Goal: Book appointment/travel/reservation

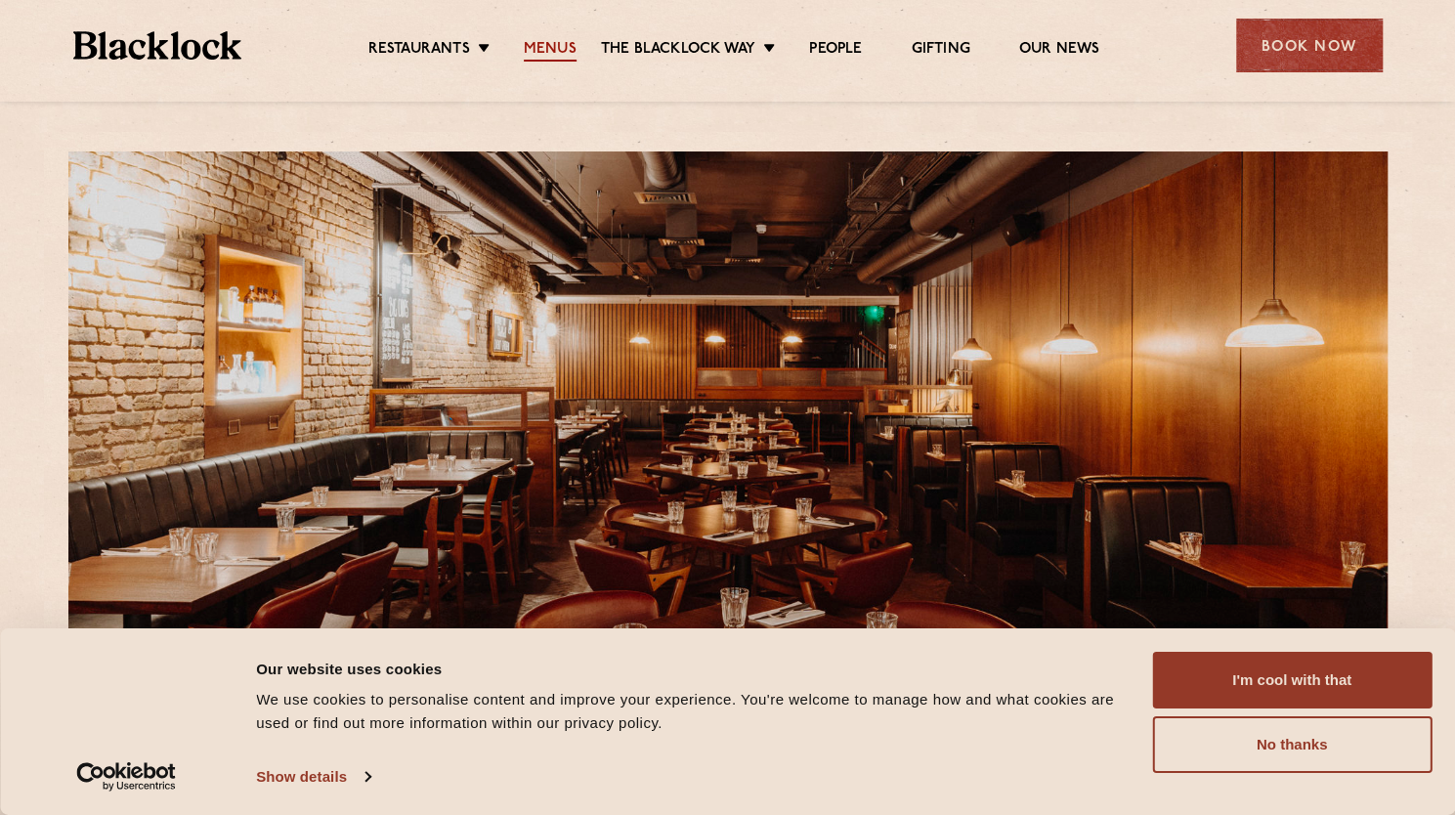
click at [558, 44] on link "Menus" at bounding box center [550, 50] width 53 height 21
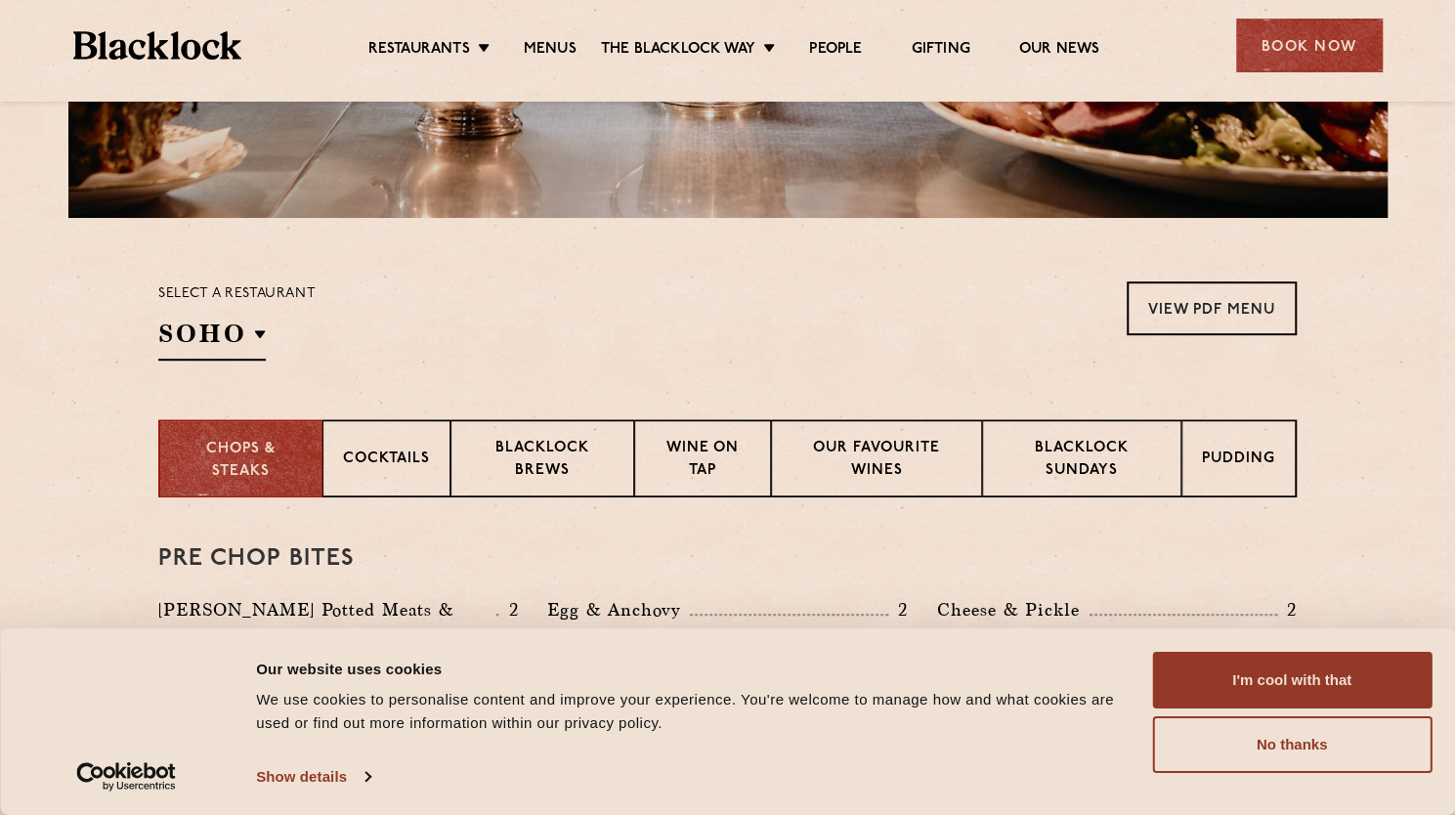
scroll to position [496, 0]
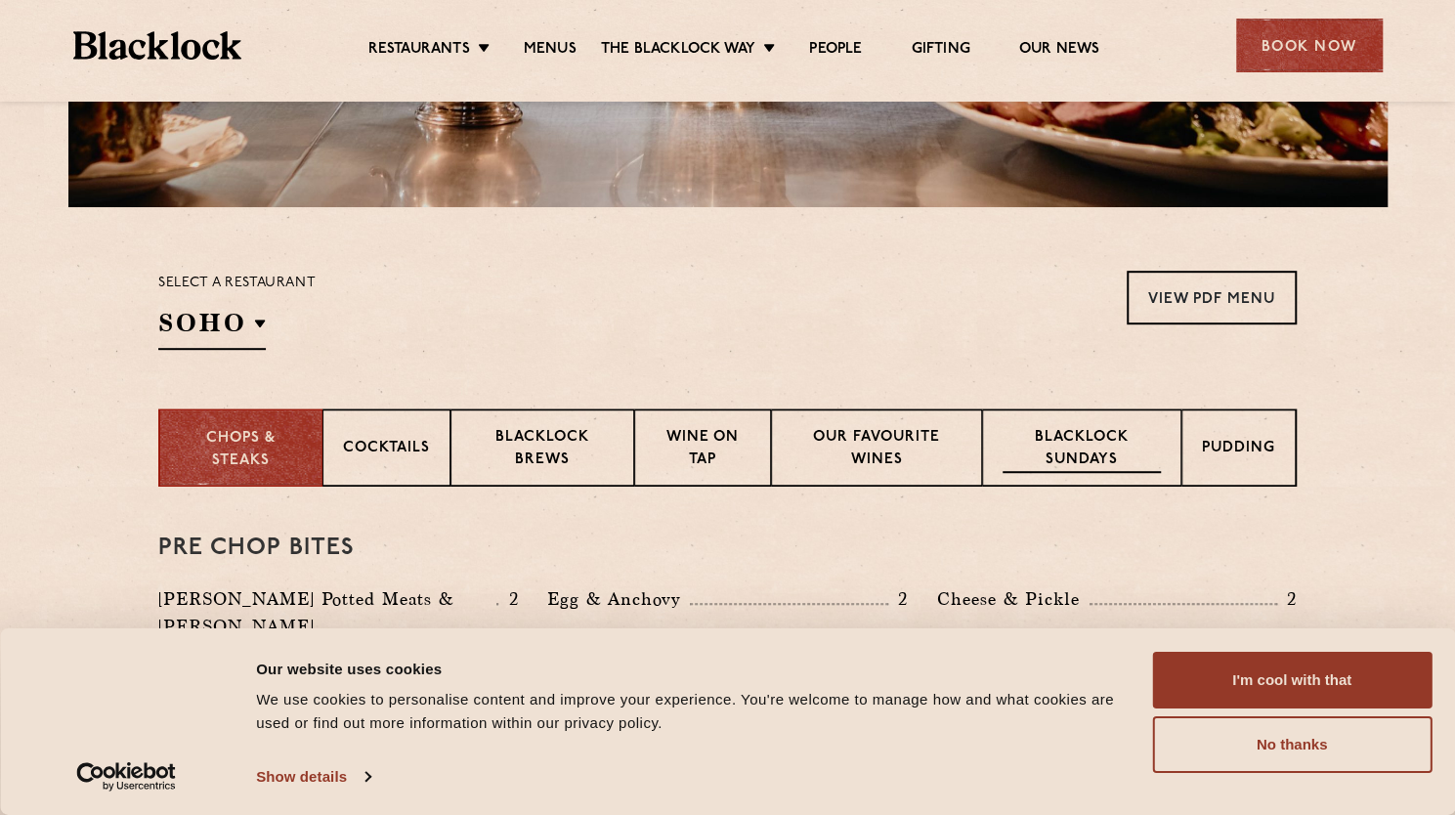
click at [1078, 458] on p "Blacklock Sundays" at bounding box center [1081, 450] width 158 height 46
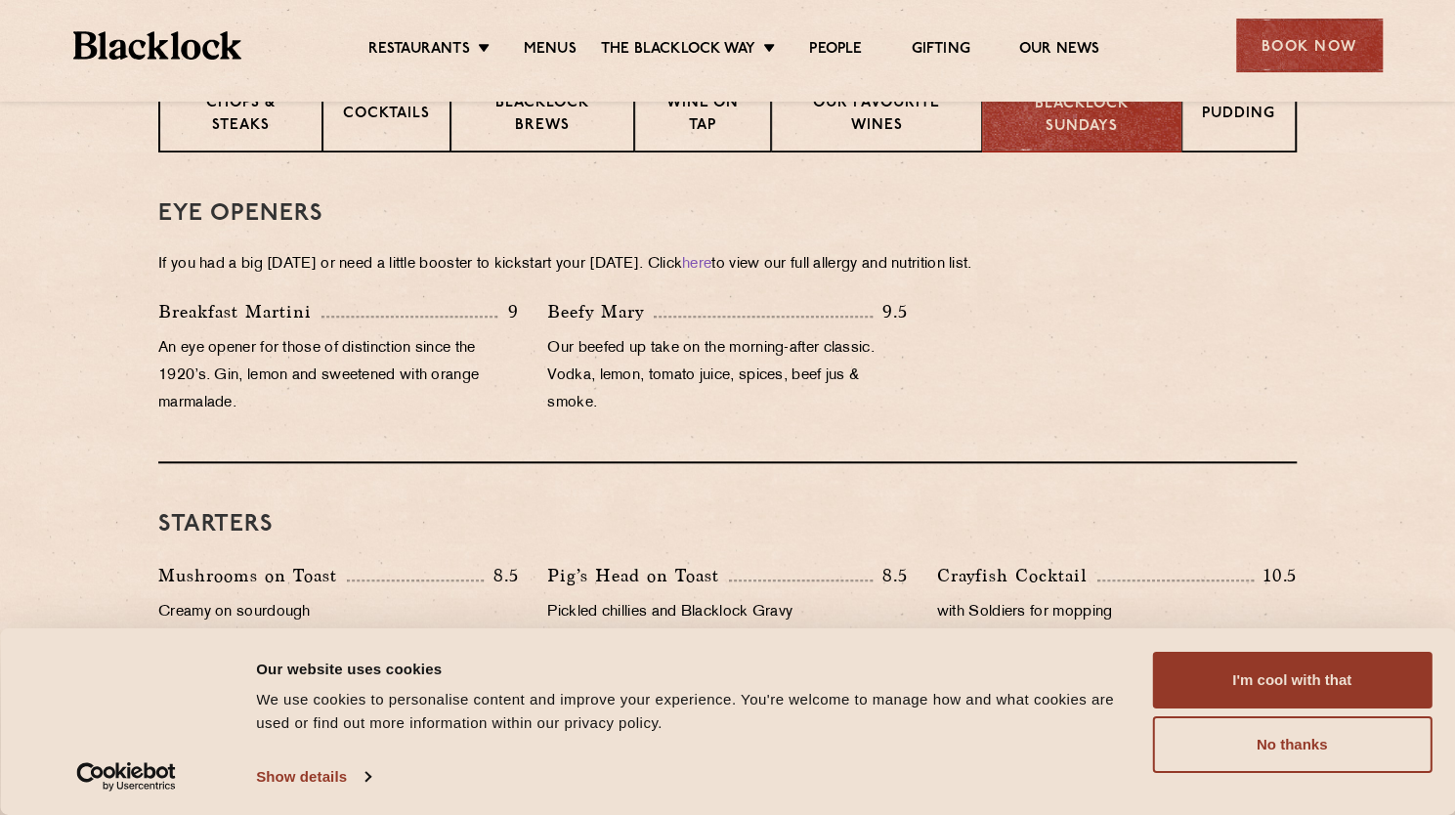
scroll to position [832, 0]
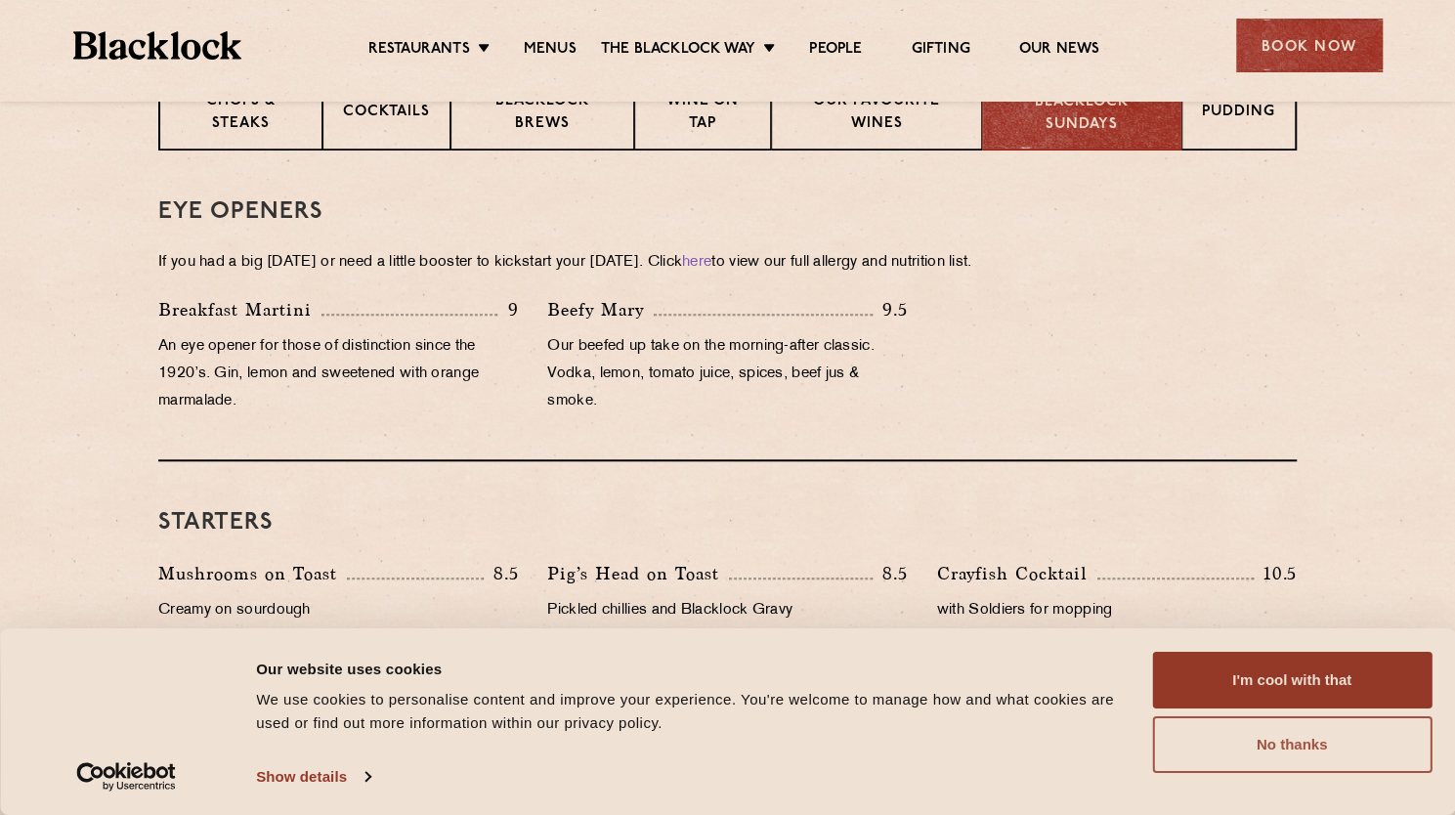
click at [1305, 745] on button "No thanks" at bounding box center [1291, 744] width 279 height 57
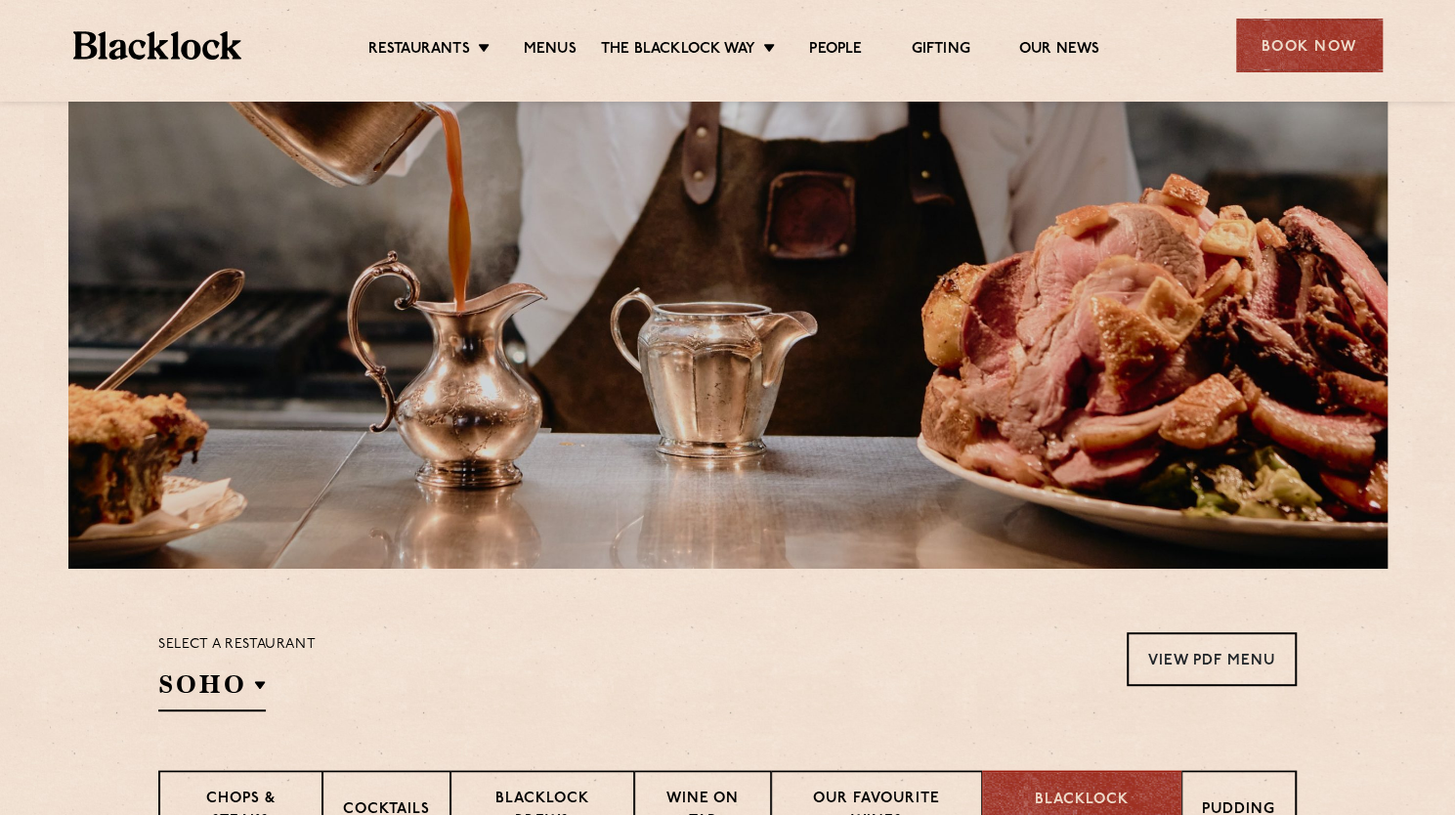
scroll to position [127, 0]
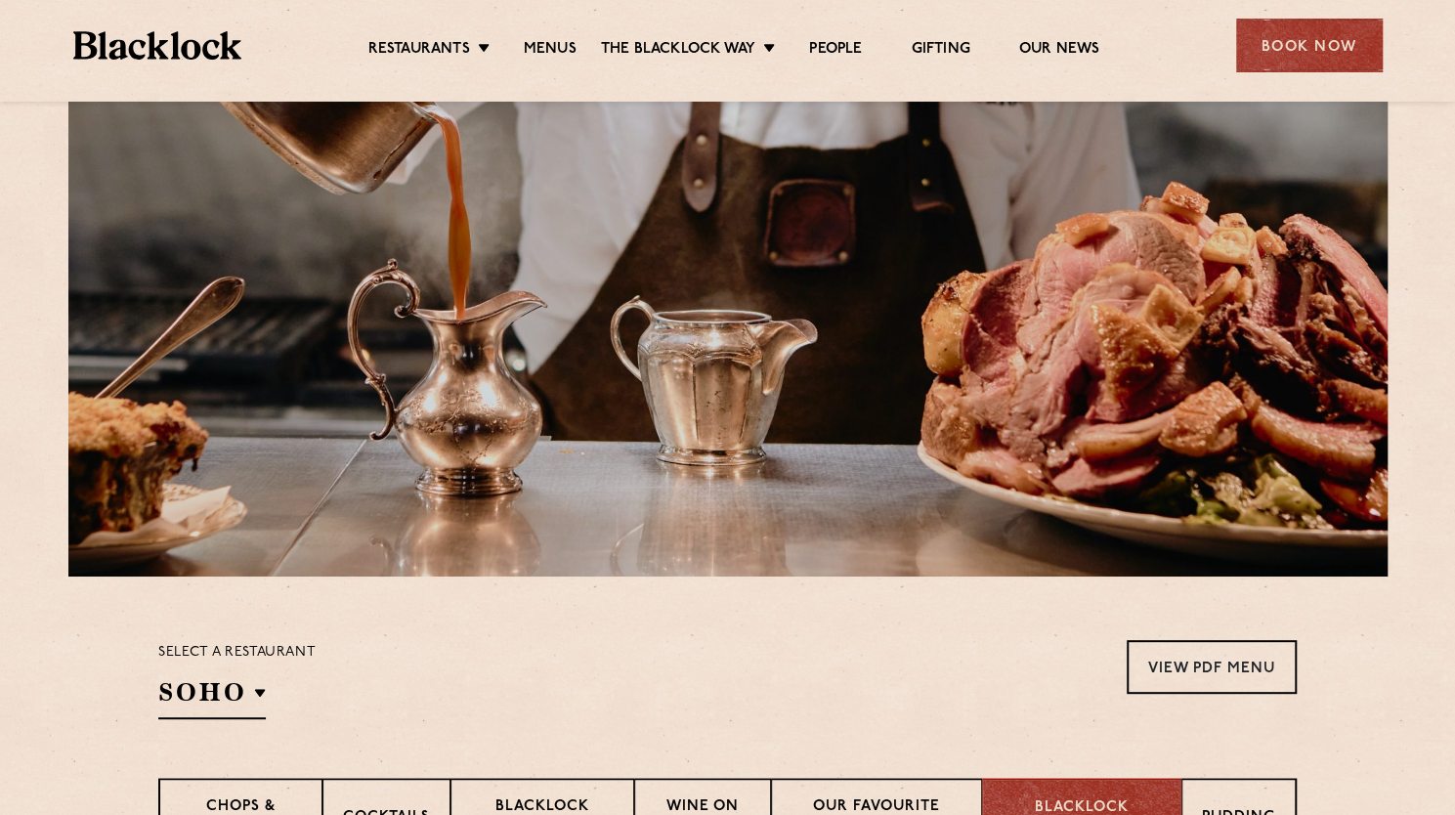
click at [1298, 30] on div "Book Now" at bounding box center [1309, 46] width 147 height 54
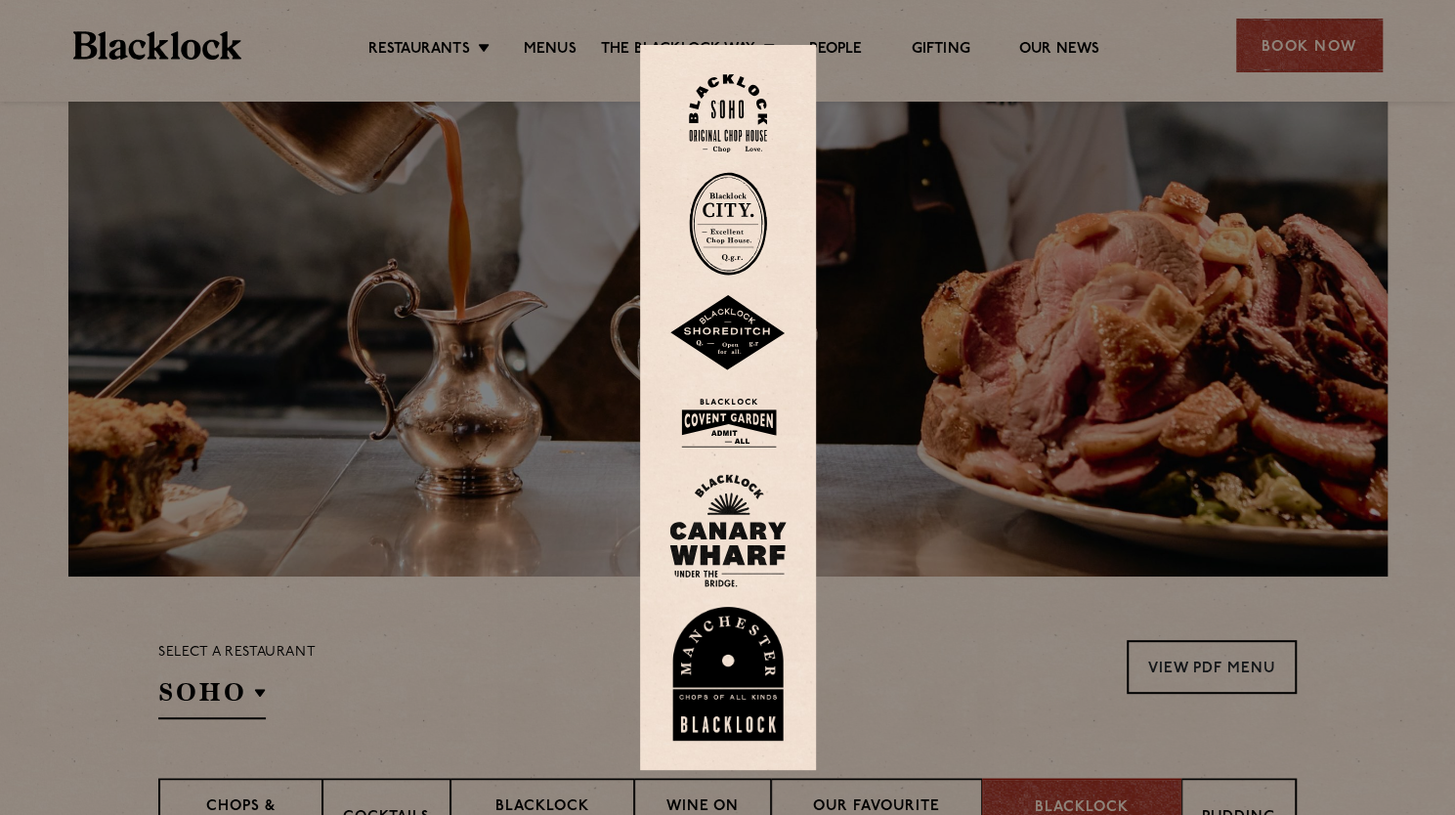
click at [729, 430] on img at bounding box center [727, 423] width 117 height 64
